Goal: Information Seeking & Learning: Learn about a topic

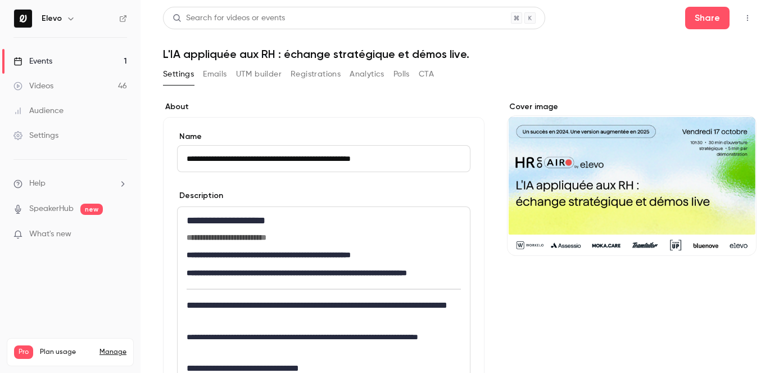
scroll to position [441, 0]
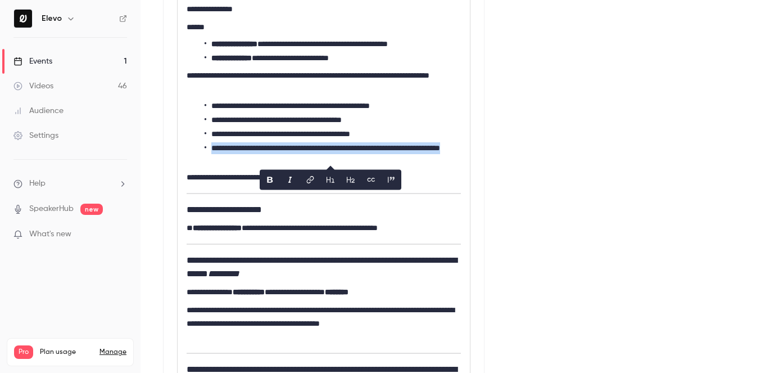
click at [94, 64] on link "Events 1" at bounding box center [70, 61] width 141 height 25
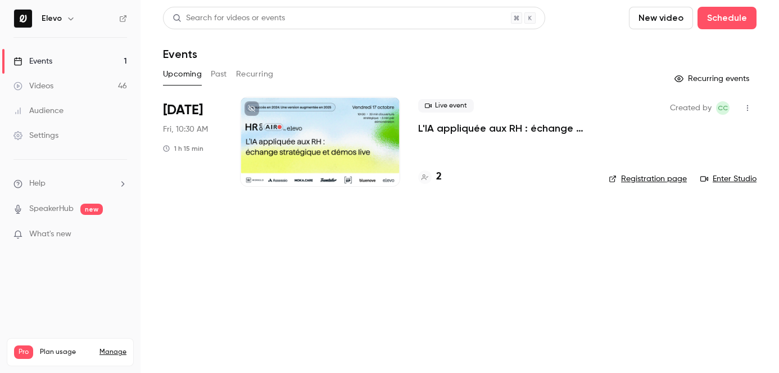
click at [215, 69] on button "Past" at bounding box center [219, 74] width 16 height 18
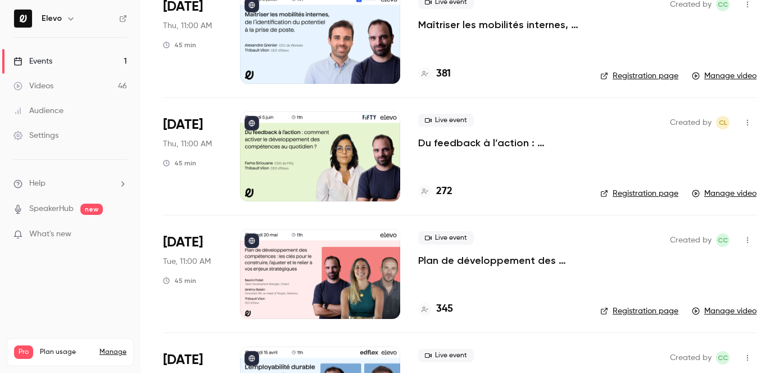
scroll to position [125, 0]
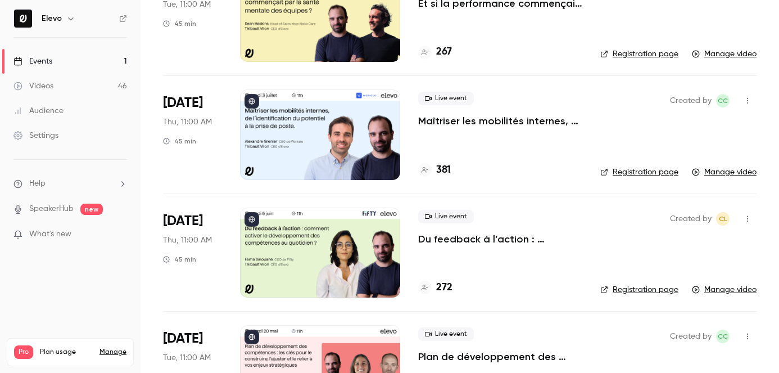
click at [501, 119] on p "Maîtriser les mobilités internes, de l’identification du potentiel à la prise d…" at bounding box center [500, 120] width 164 height 13
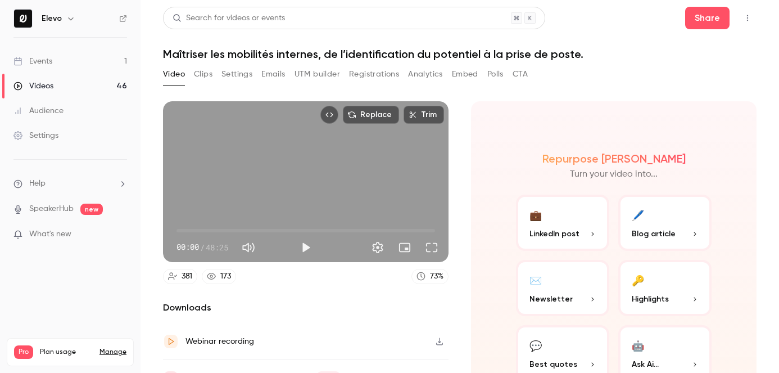
click at [333, 55] on h1 "Maîtriser les mobilités internes, de l’identification du potentiel à la prise d…" at bounding box center [460, 53] width 594 height 13
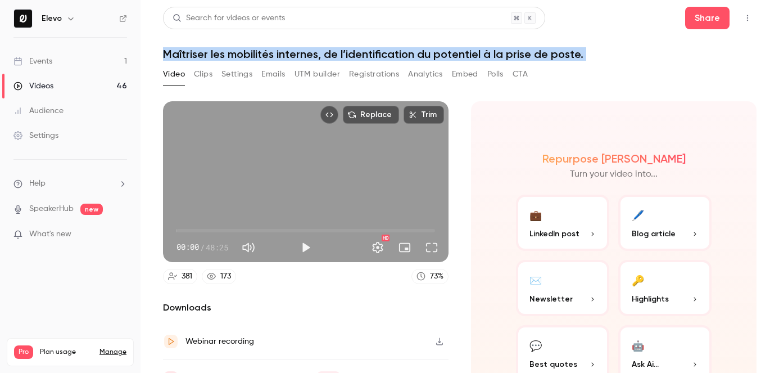
click at [333, 55] on h1 "Maîtriser les mobilités internes, de l’identification du potentiel à la prise d…" at bounding box center [460, 53] width 594 height 13
copy div "Maîtriser les mobilités internes, de l’identification du potentiel à la prise d…"
click at [110, 61] on link "Events 1" at bounding box center [70, 61] width 141 height 25
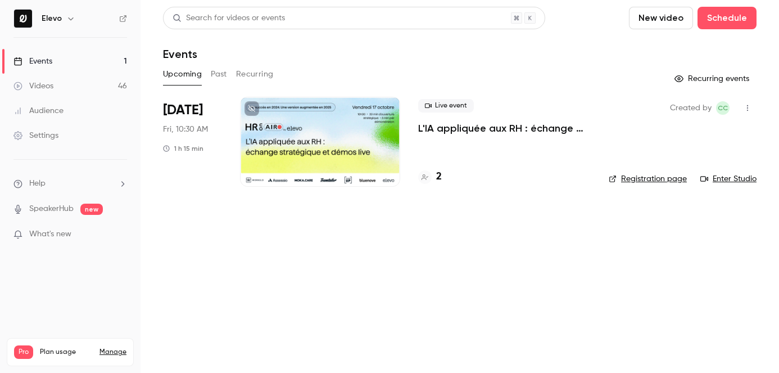
click at [216, 72] on button "Past" at bounding box center [219, 74] width 16 height 18
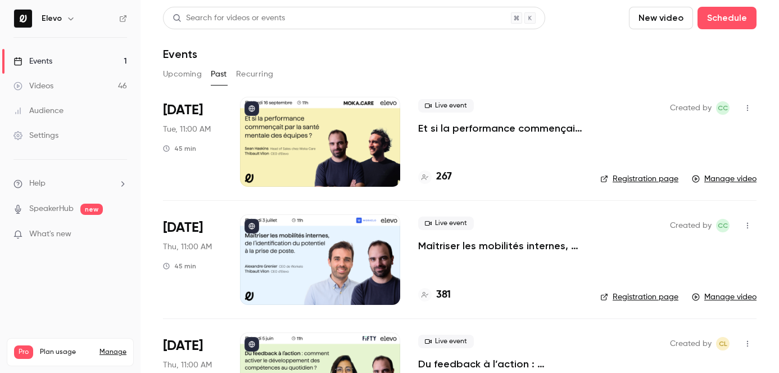
click at [450, 246] on p "Maîtriser les mobilités internes, de l’identification du potentiel à la prise d…" at bounding box center [500, 245] width 164 height 13
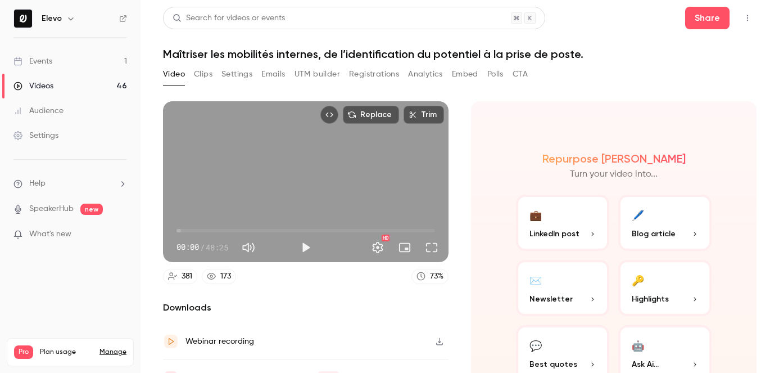
click at [374, 78] on button "Registrations" at bounding box center [374, 74] width 50 height 18
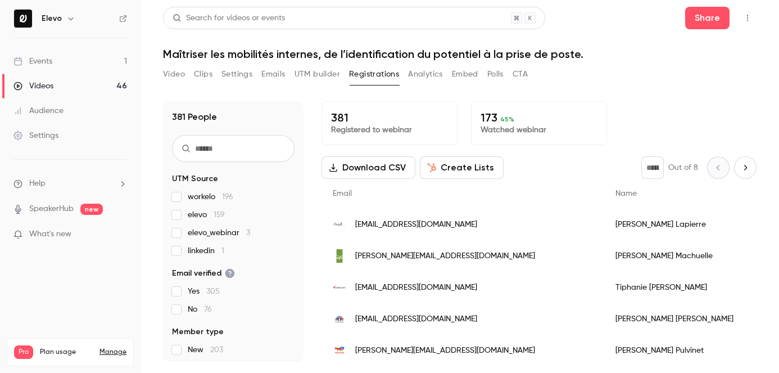
click at [243, 76] on button "Settings" at bounding box center [236, 74] width 31 height 18
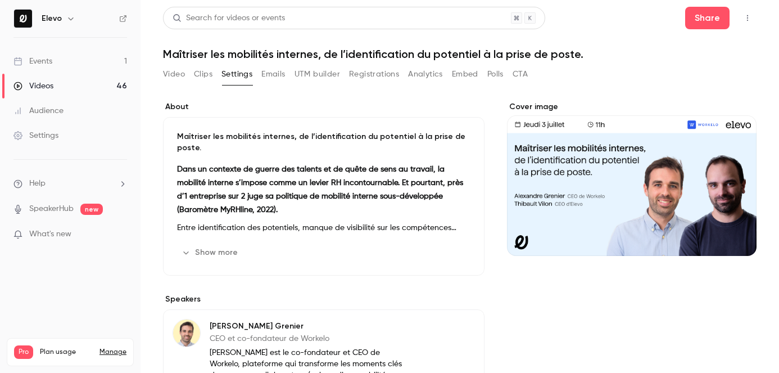
click at [320, 209] on p "Dans un contexte de guerre des talents et de quête de sens au travail, la mobil…" at bounding box center [323, 189] width 293 height 54
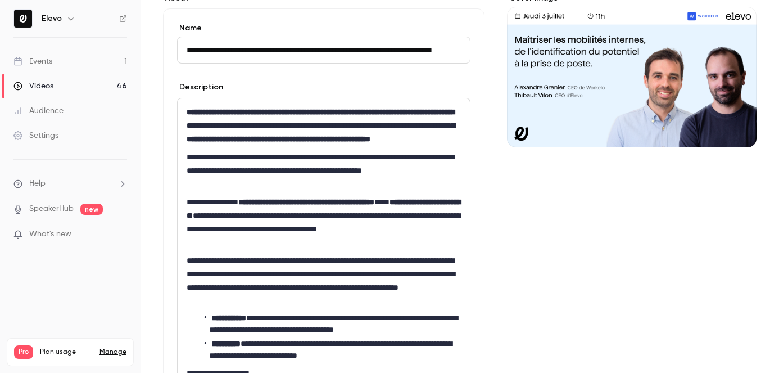
scroll to position [114, 0]
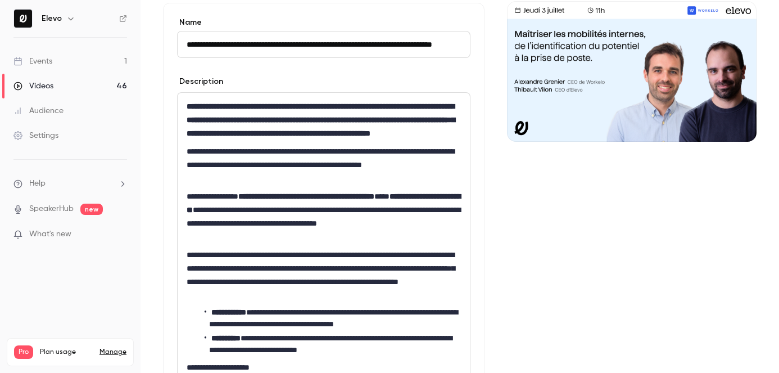
click at [308, 261] on p "**********" at bounding box center [324, 275] width 274 height 54
click at [316, 258] on div "**********" at bounding box center [324, 302] width 292 height 418
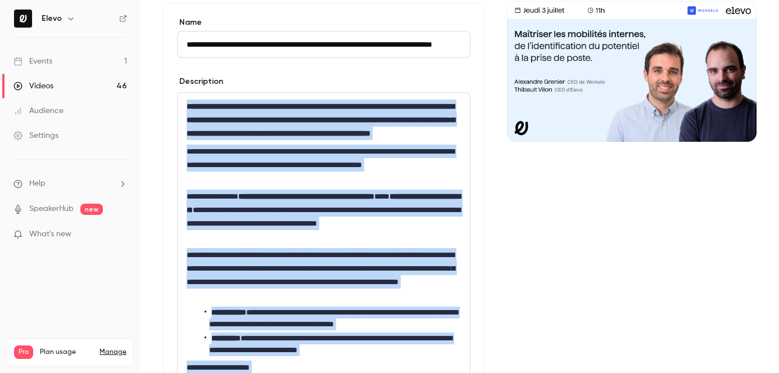
copy div "**********"
click at [63, 64] on link "Events 1" at bounding box center [70, 61] width 141 height 25
